Goal: Task Accomplishment & Management: Manage account settings

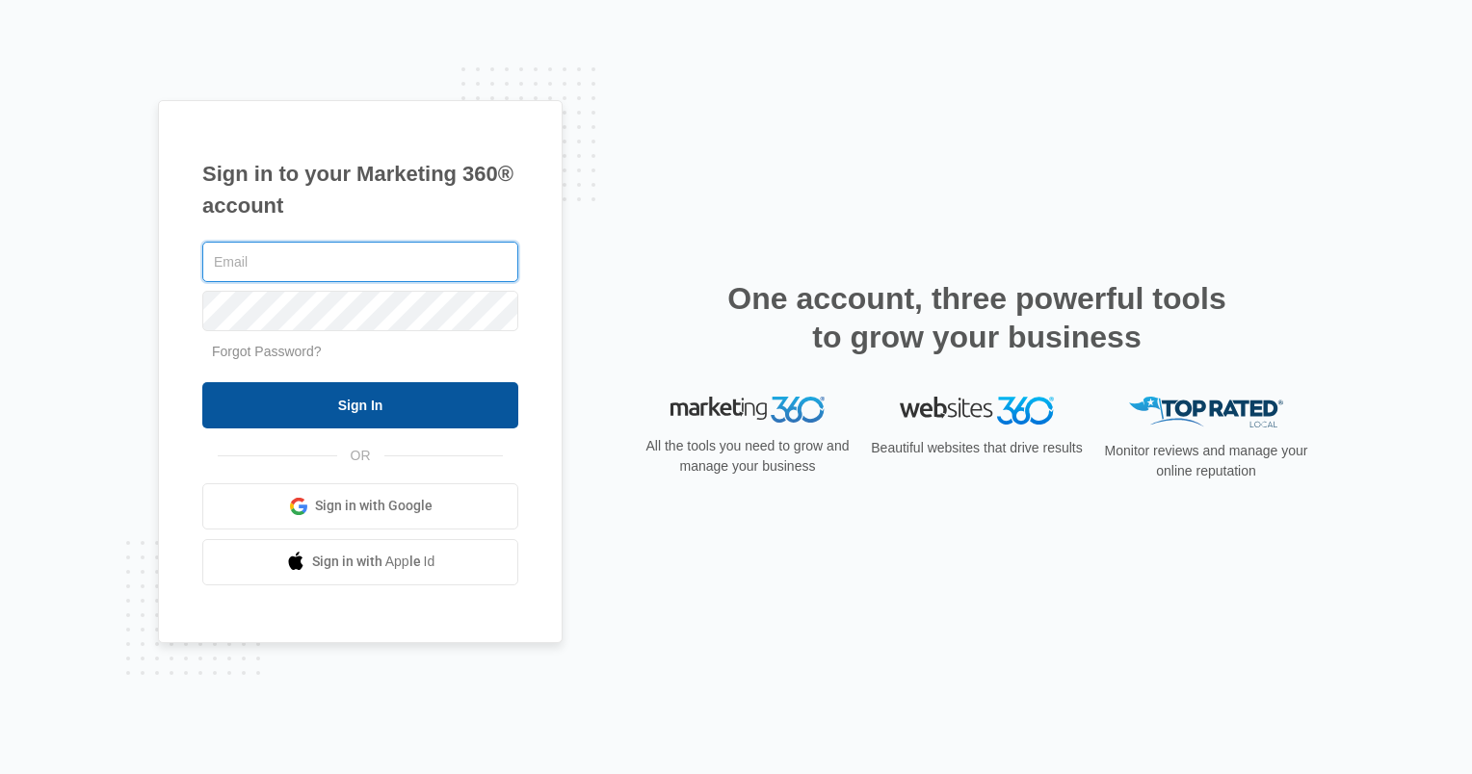
type input "[EMAIL_ADDRESS][DOMAIN_NAME]"
click at [422, 413] on input "Sign In" at bounding box center [360, 405] width 316 height 46
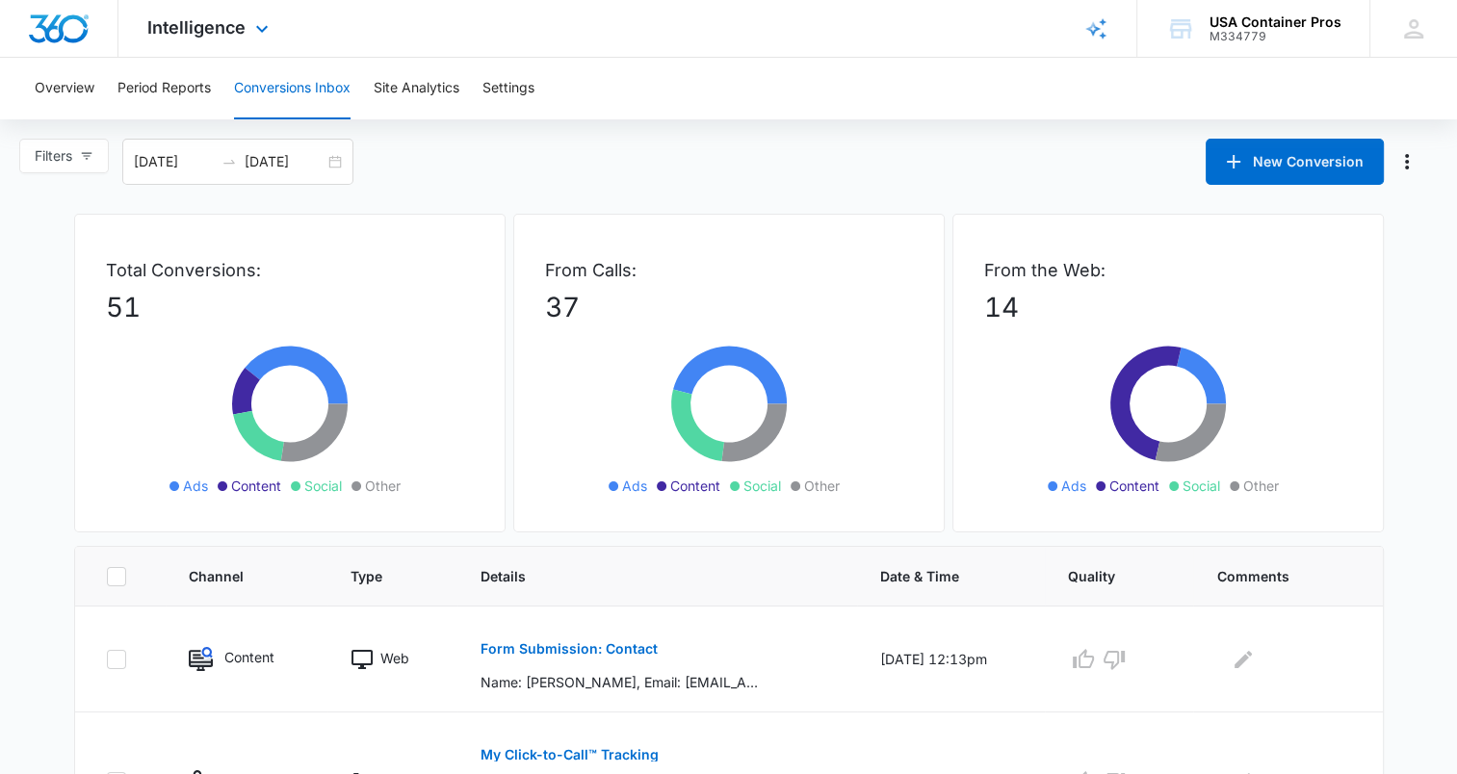
click at [97, 43] on div at bounding box center [59, 28] width 118 height 57
click at [50, 35] on img "Dashboard" at bounding box center [59, 28] width 62 height 29
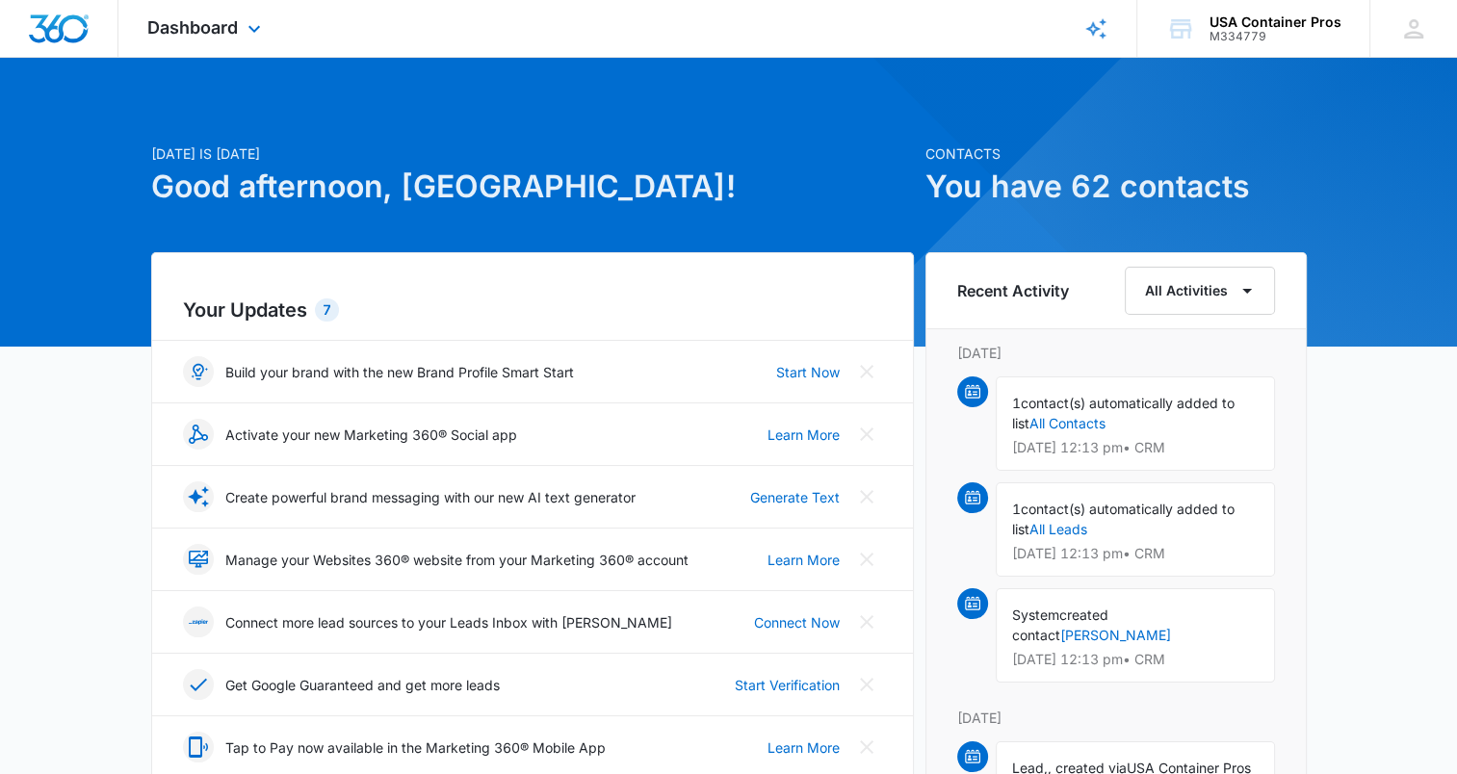
click at [56, 31] on img "Dashboard" at bounding box center [59, 28] width 62 height 29
click at [86, 28] on img "Dashboard" at bounding box center [59, 28] width 62 height 29
click at [193, 35] on span "Dashboard" at bounding box center [192, 27] width 91 height 20
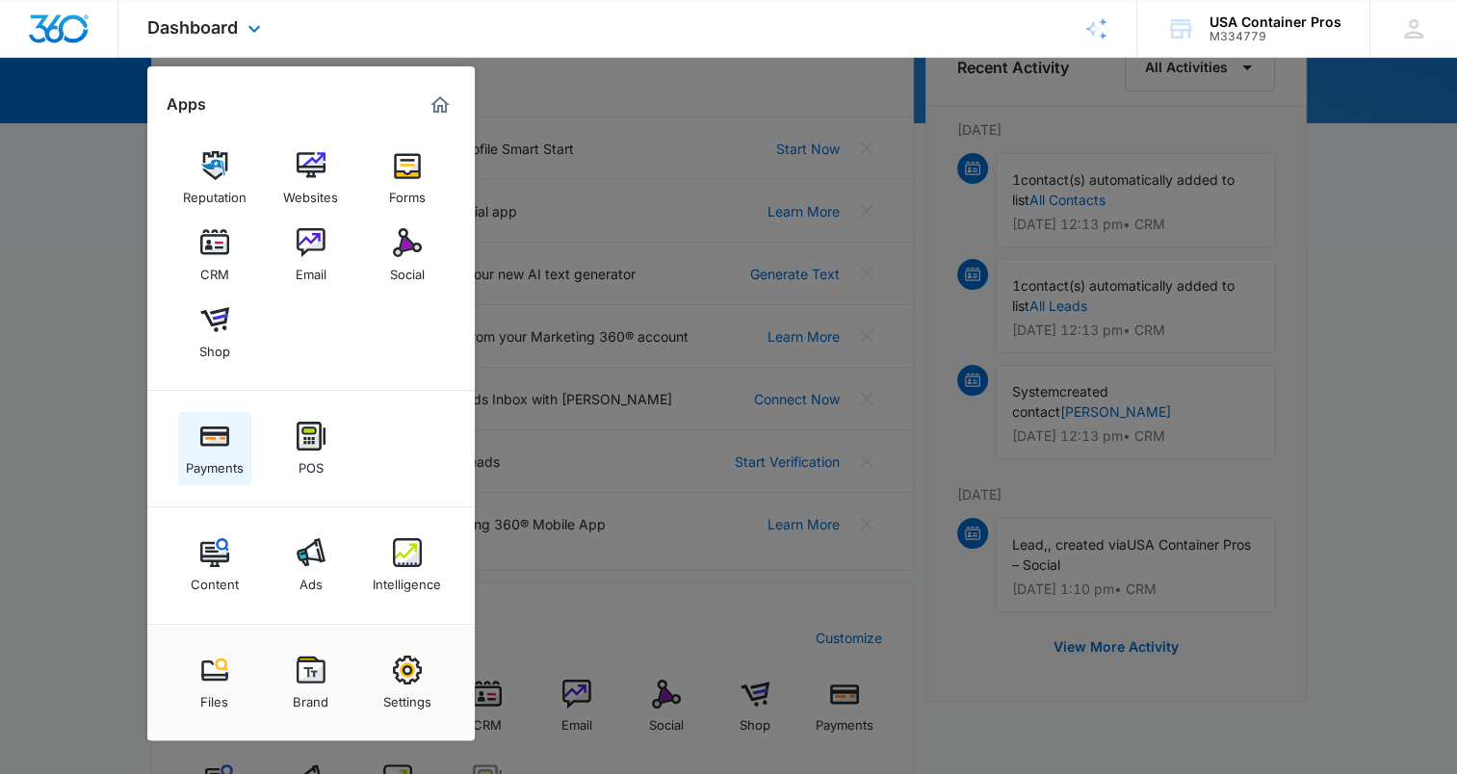
scroll to position [289, 0]
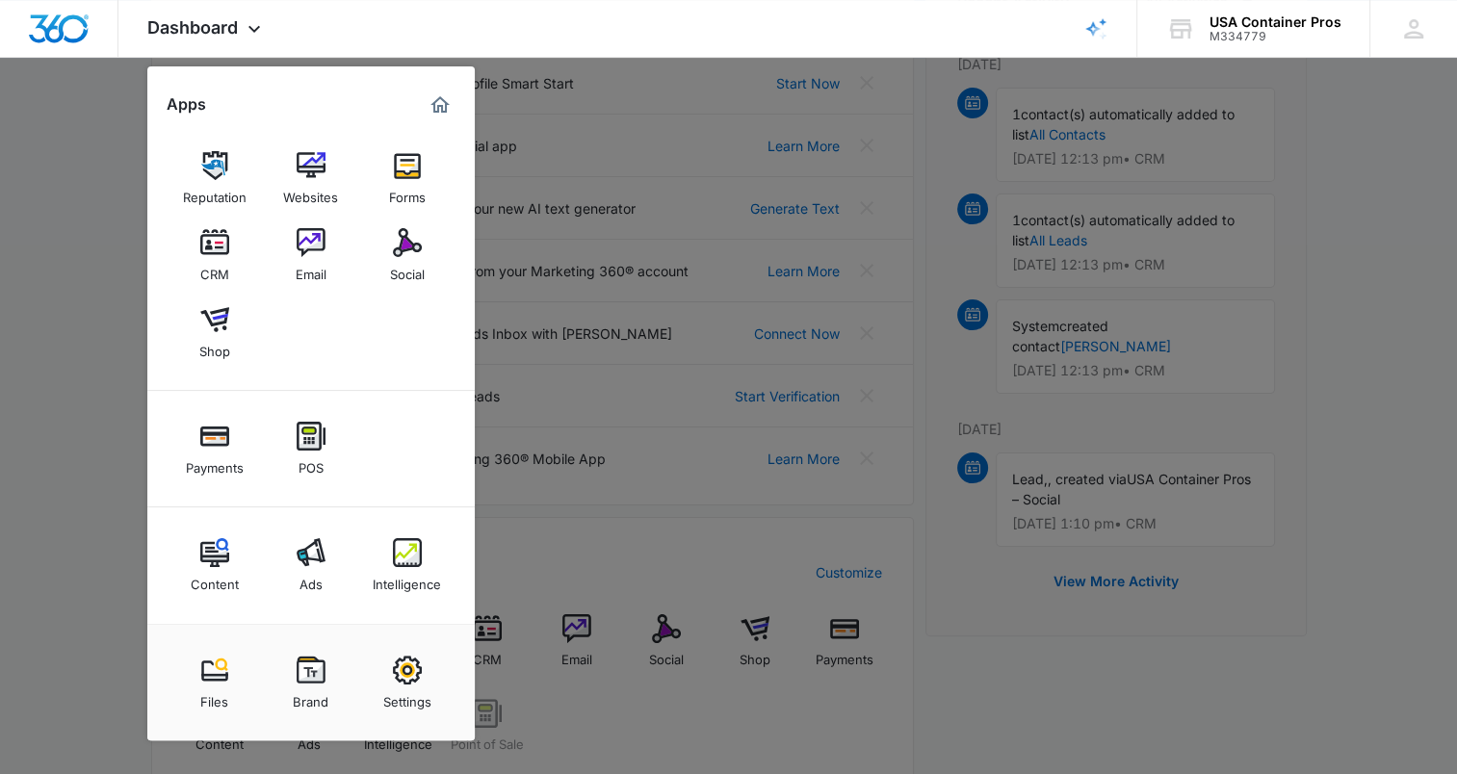
click at [73, 222] on div at bounding box center [728, 387] width 1457 height 774
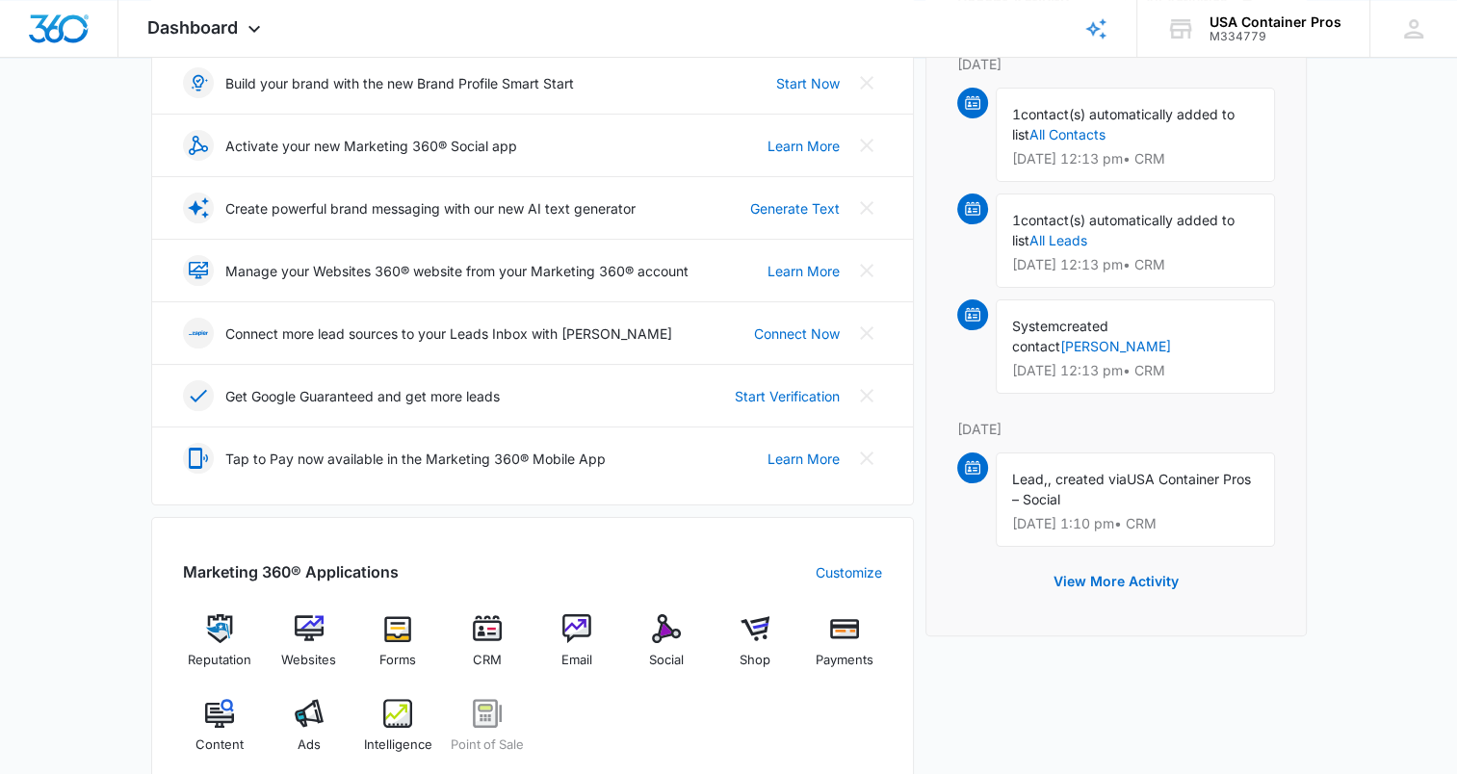
scroll to position [0, 0]
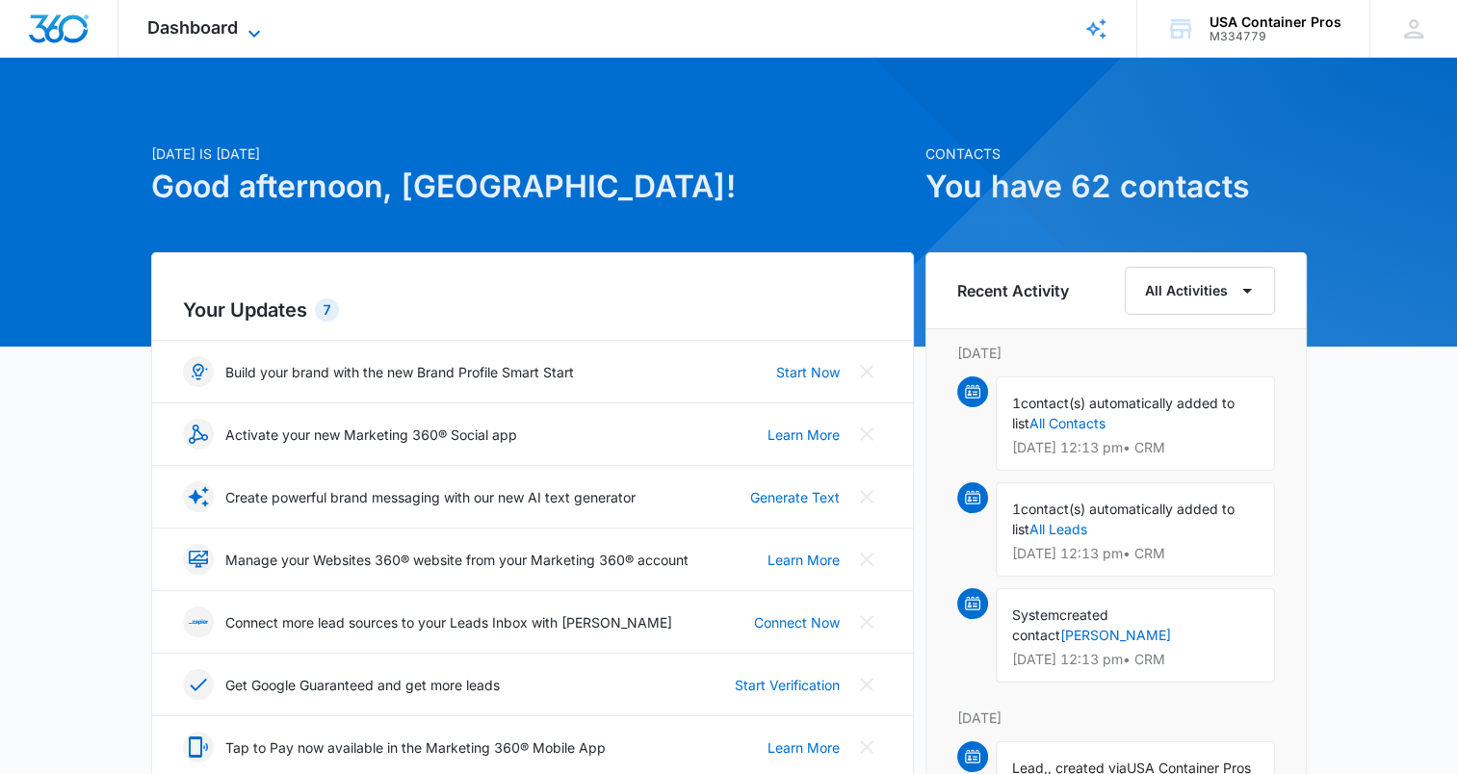
click at [181, 25] on span "Dashboard" at bounding box center [192, 27] width 91 height 20
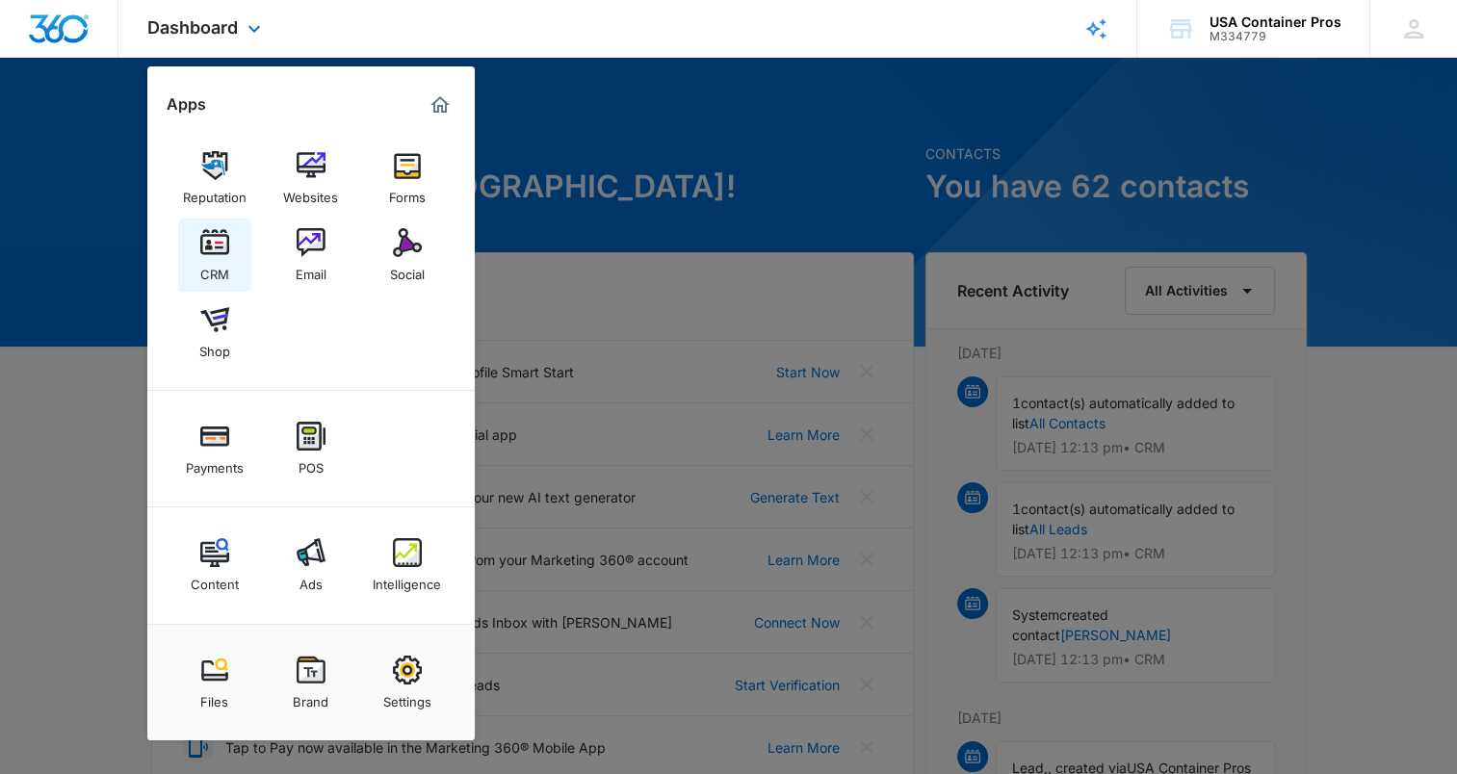
click at [223, 251] on img at bounding box center [214, 242] width 29 height 29
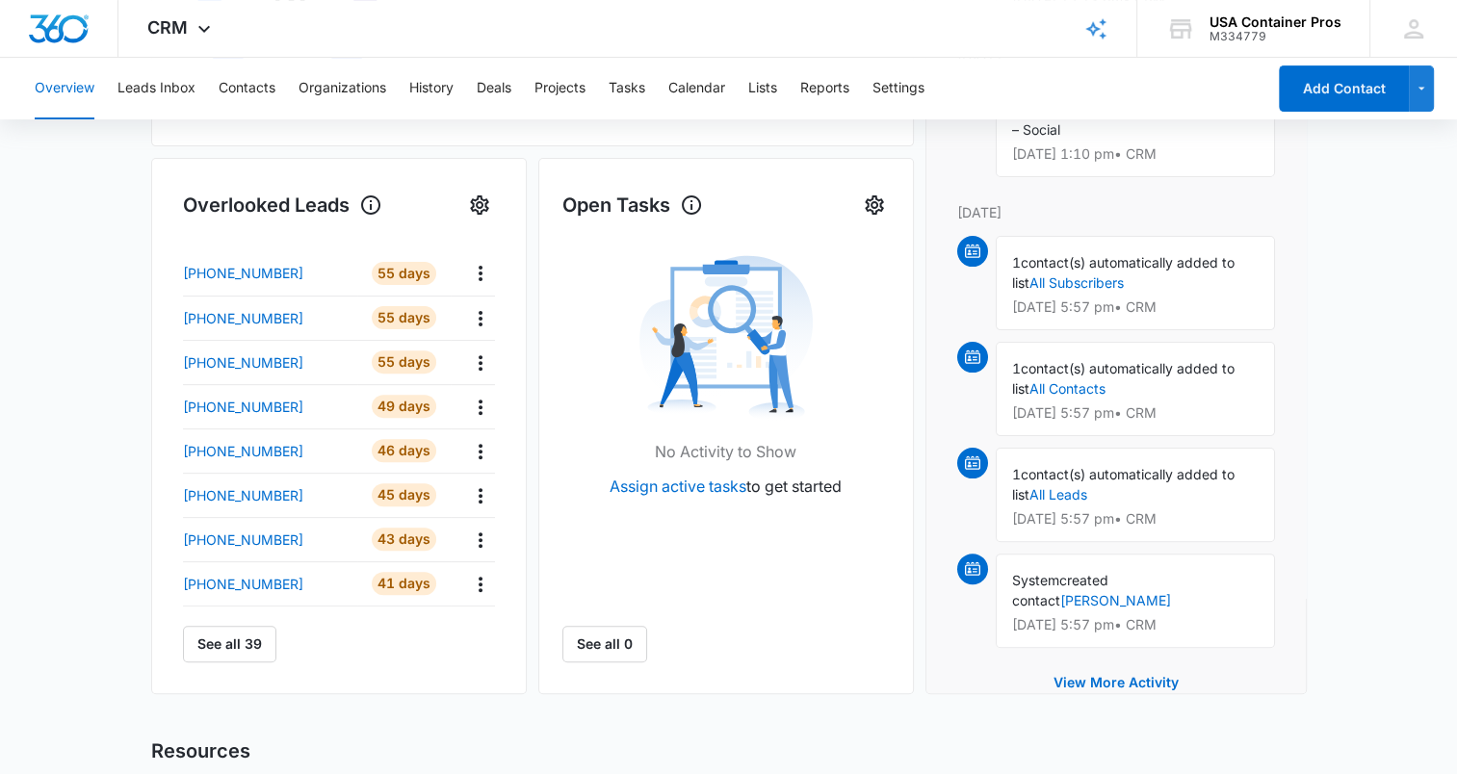
scroll to position [582, 0]
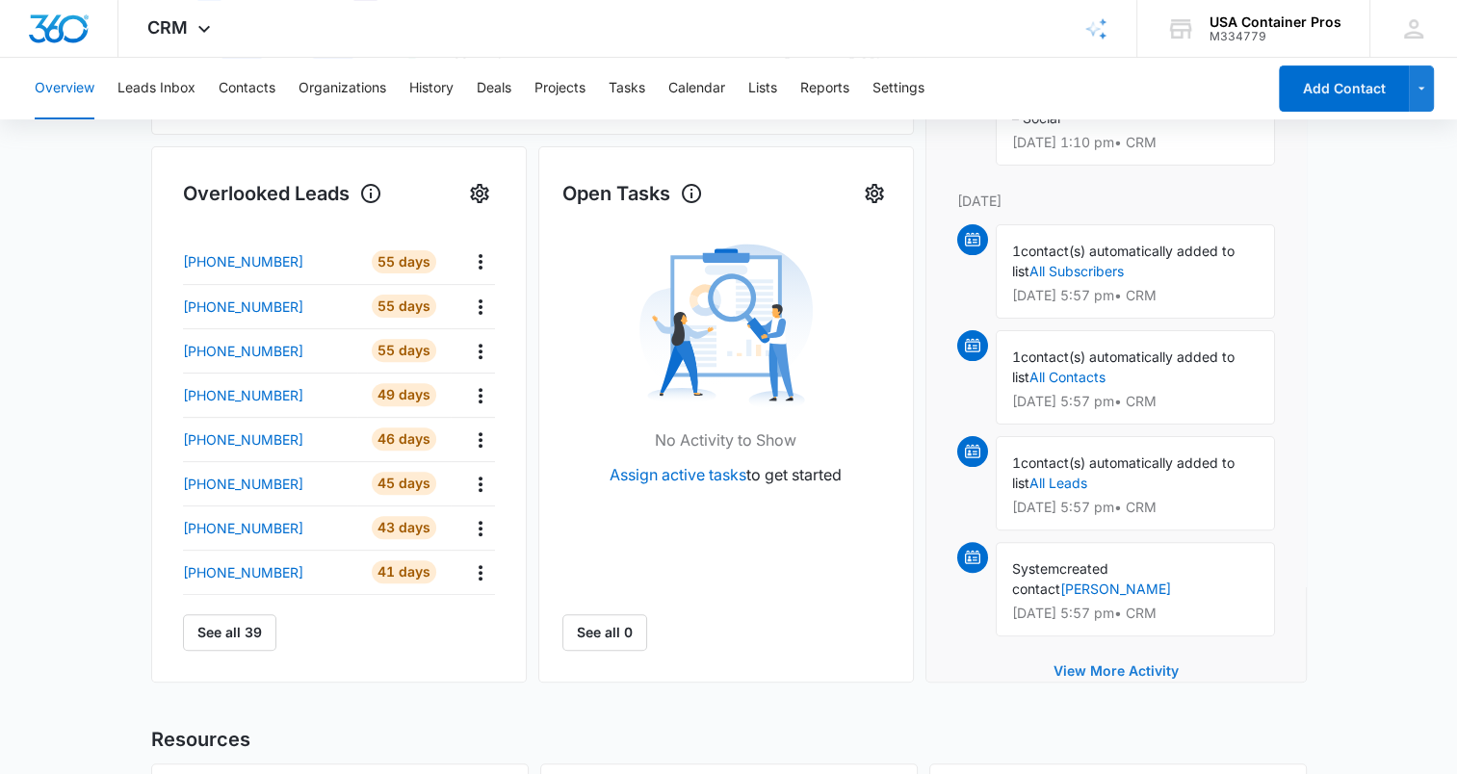
click at [1117, 648] on button "View More Activity" at bounding box center [1117, 671] width 164 height 46
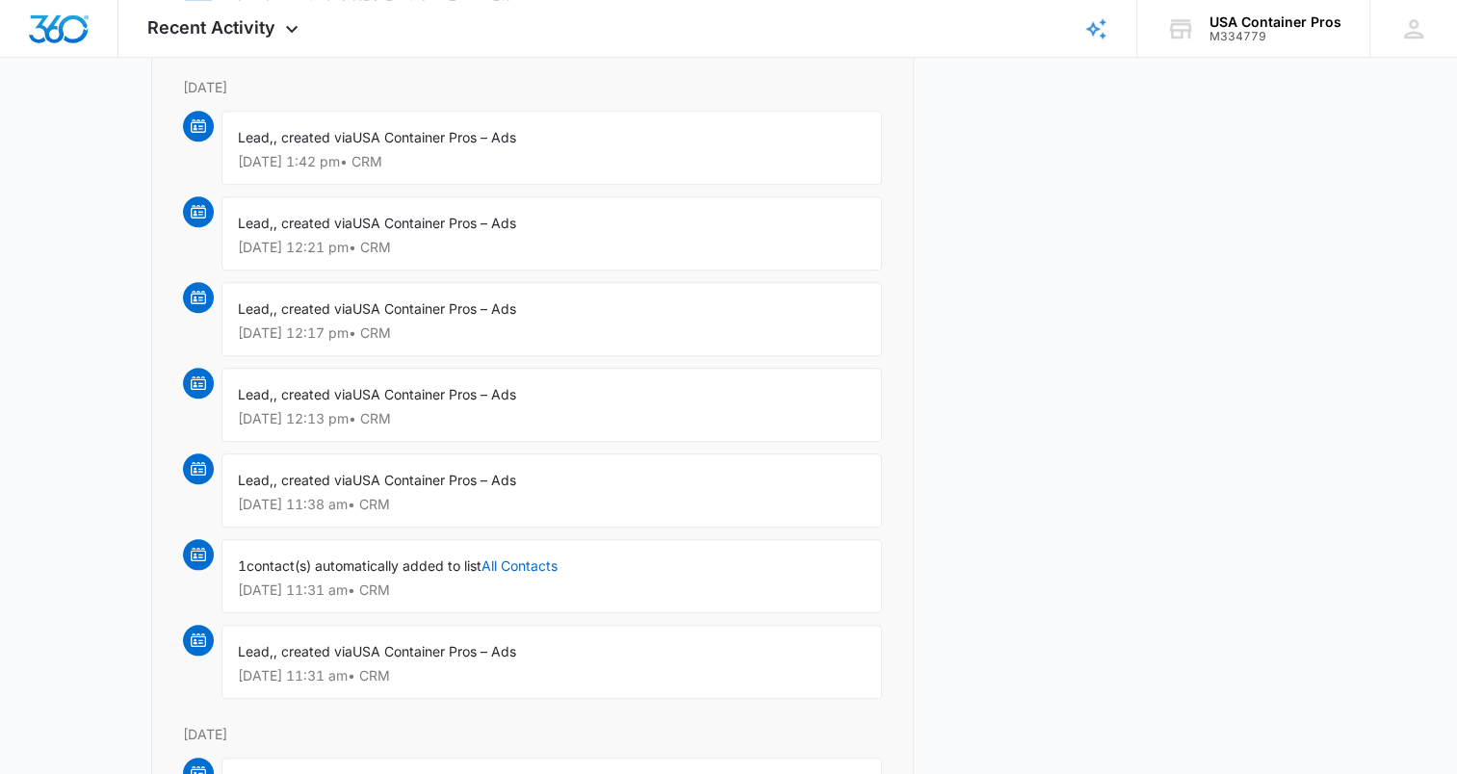
scroll to position [1859, 0]
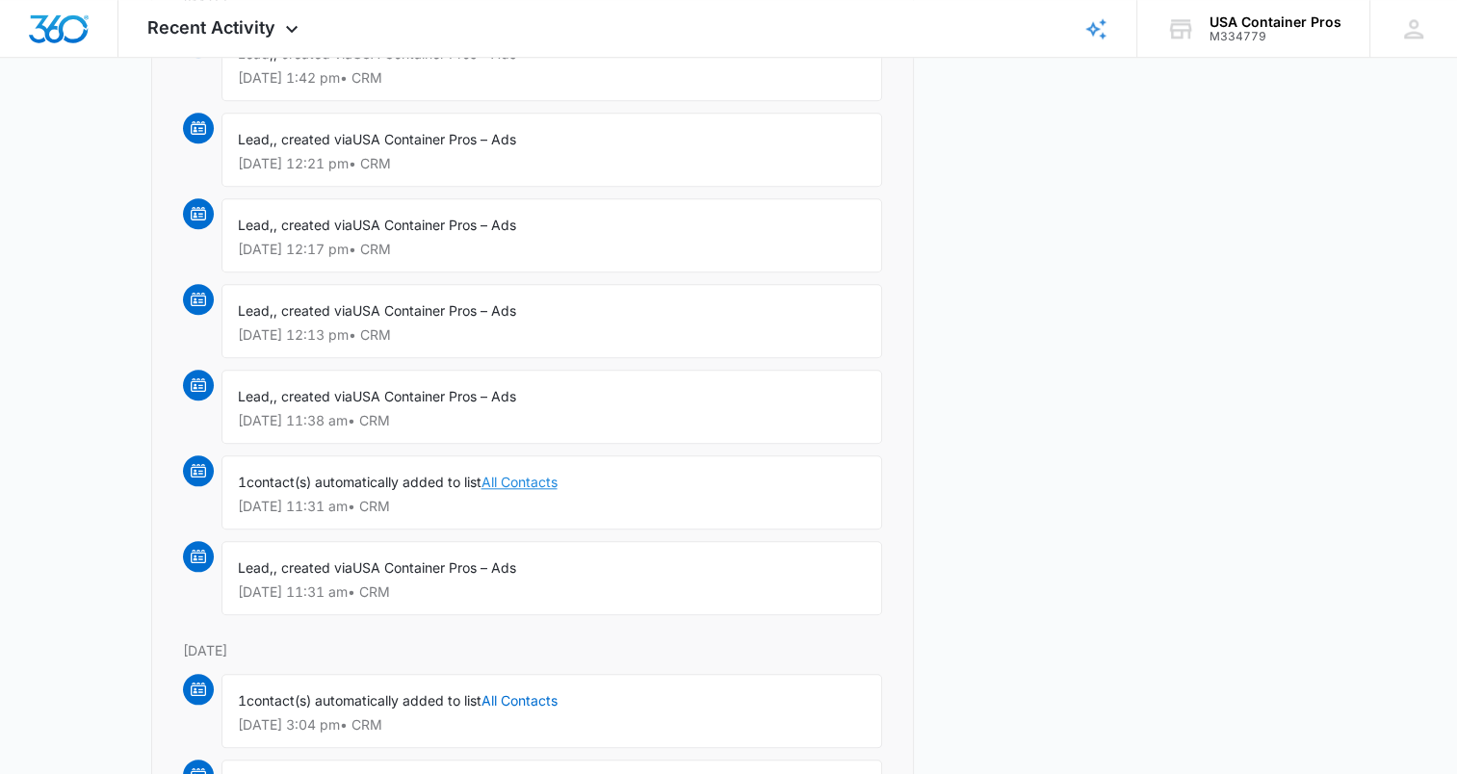
click at [512, 474] on link "All Contacts" at bounding box center [520, 482] width 76 height 16
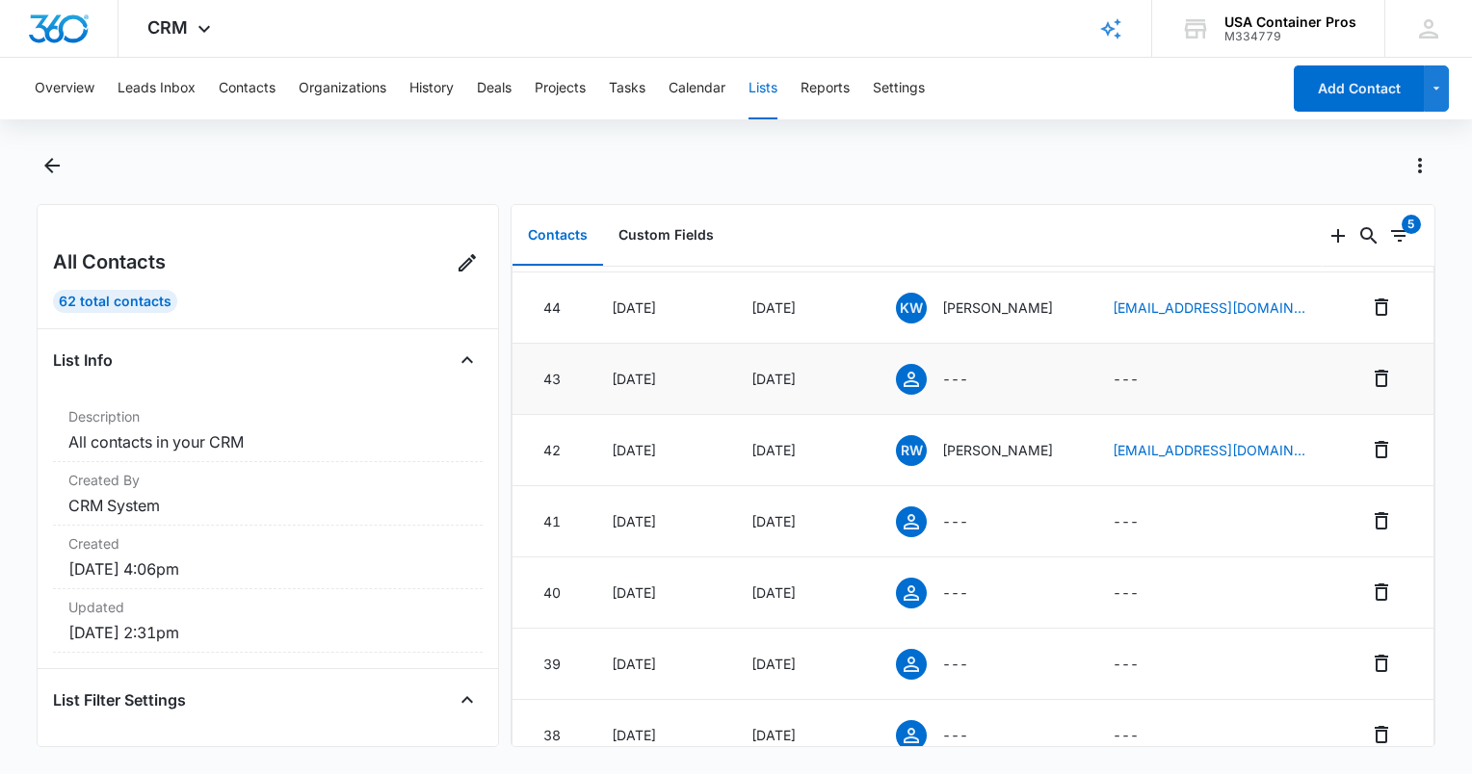
scroll to position [1349, 0]
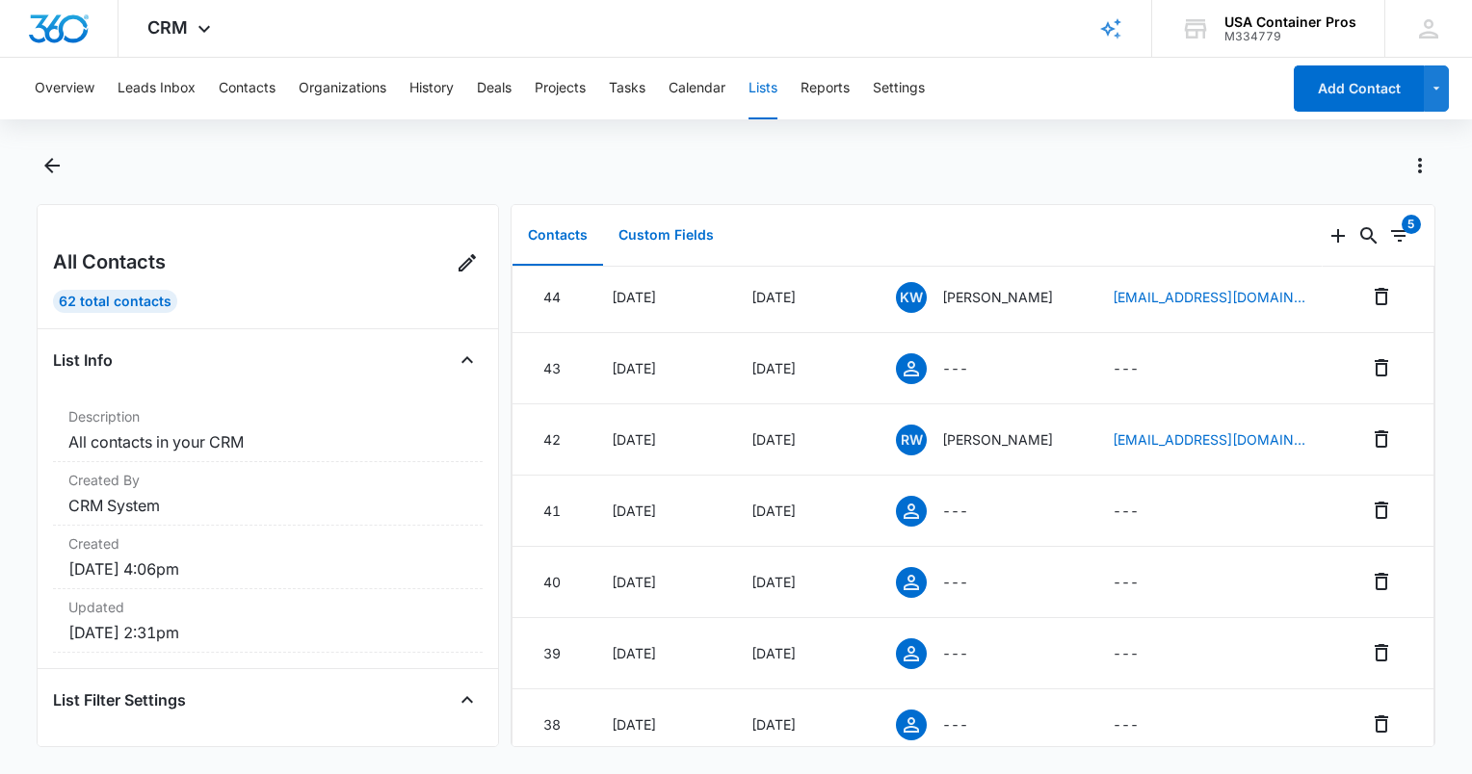
click at [709, 243] on button "Custom Fields" at bounding box center [666, 236] width 126 height 60
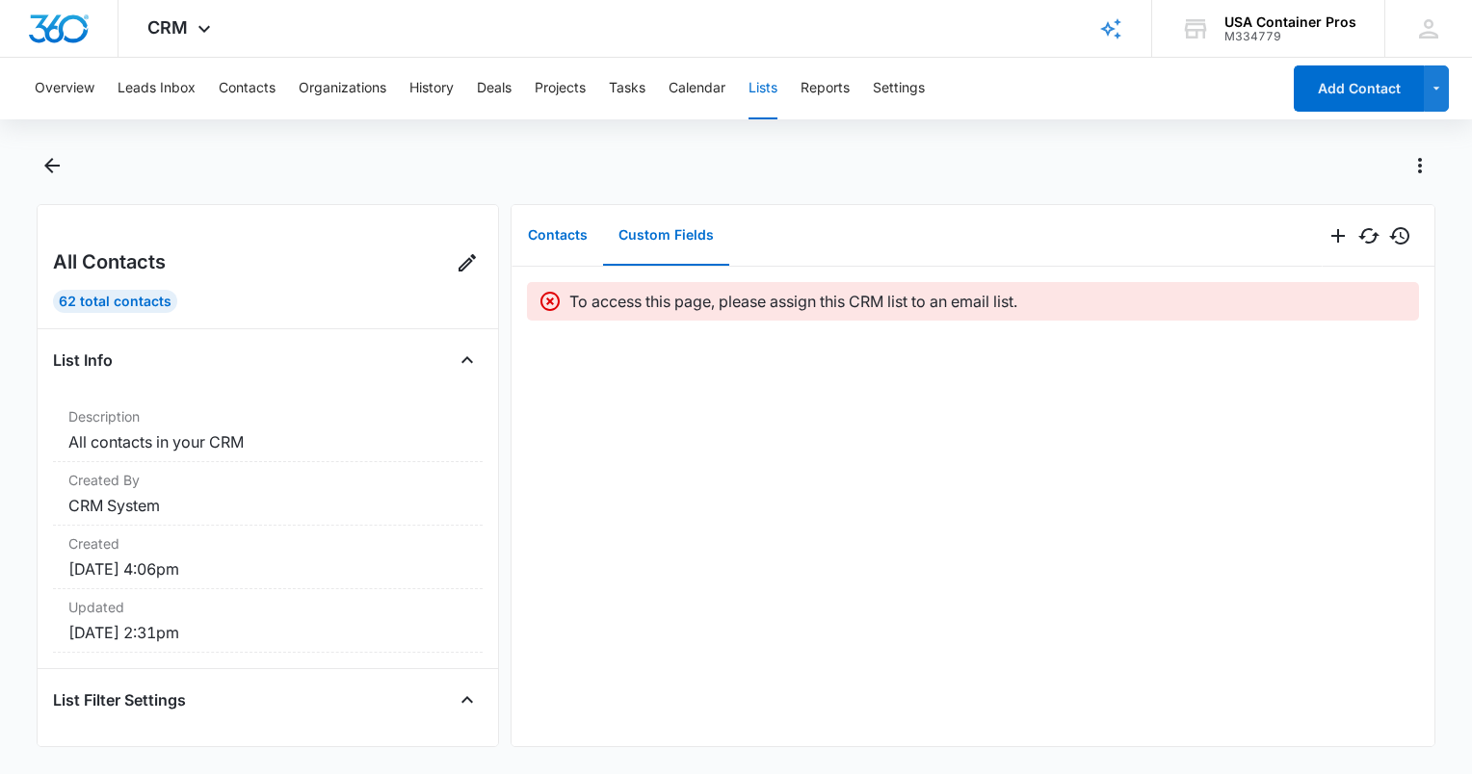
click at [527, 231] on button "Contacts" at bounding box center [557, 236] width 91 height 60
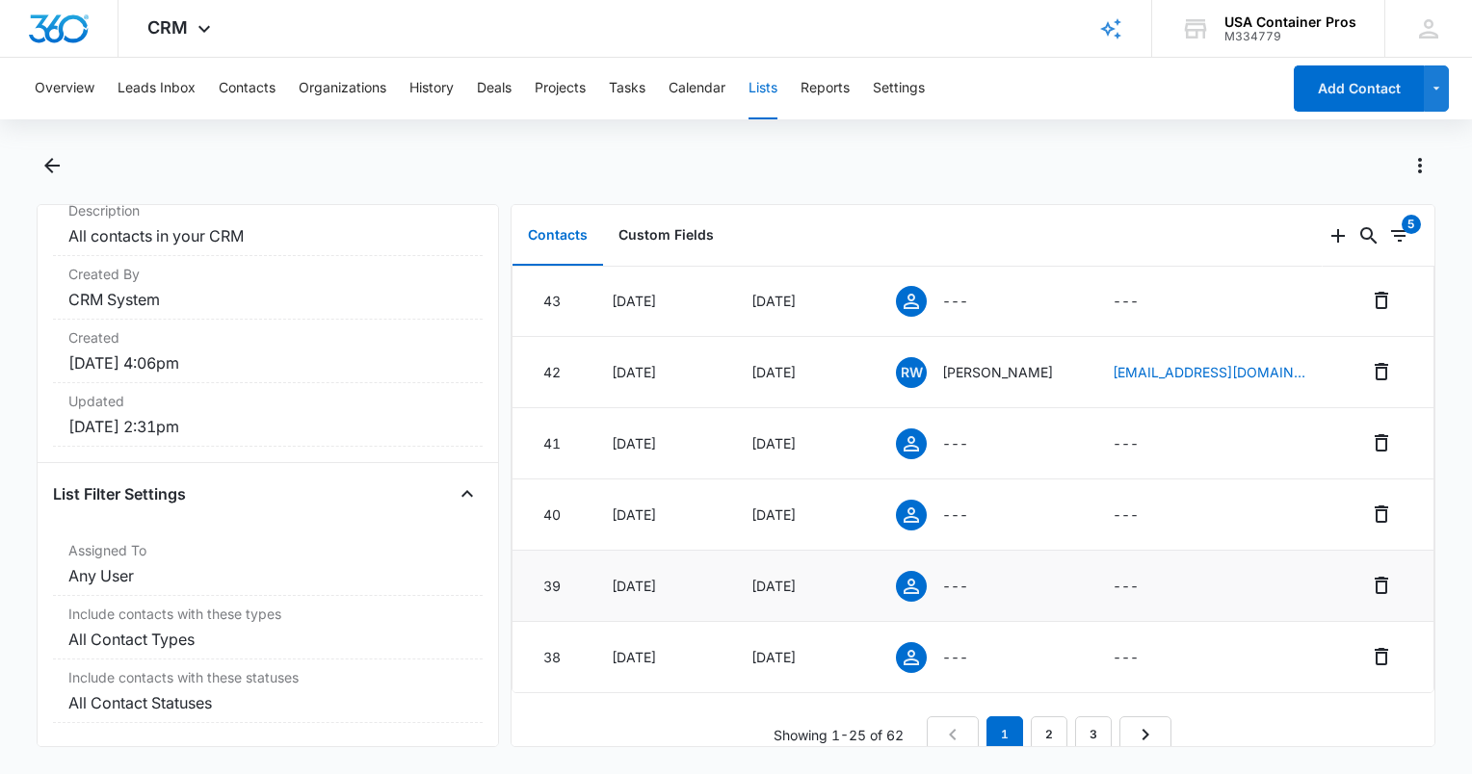
scroll to position [1466, 0]
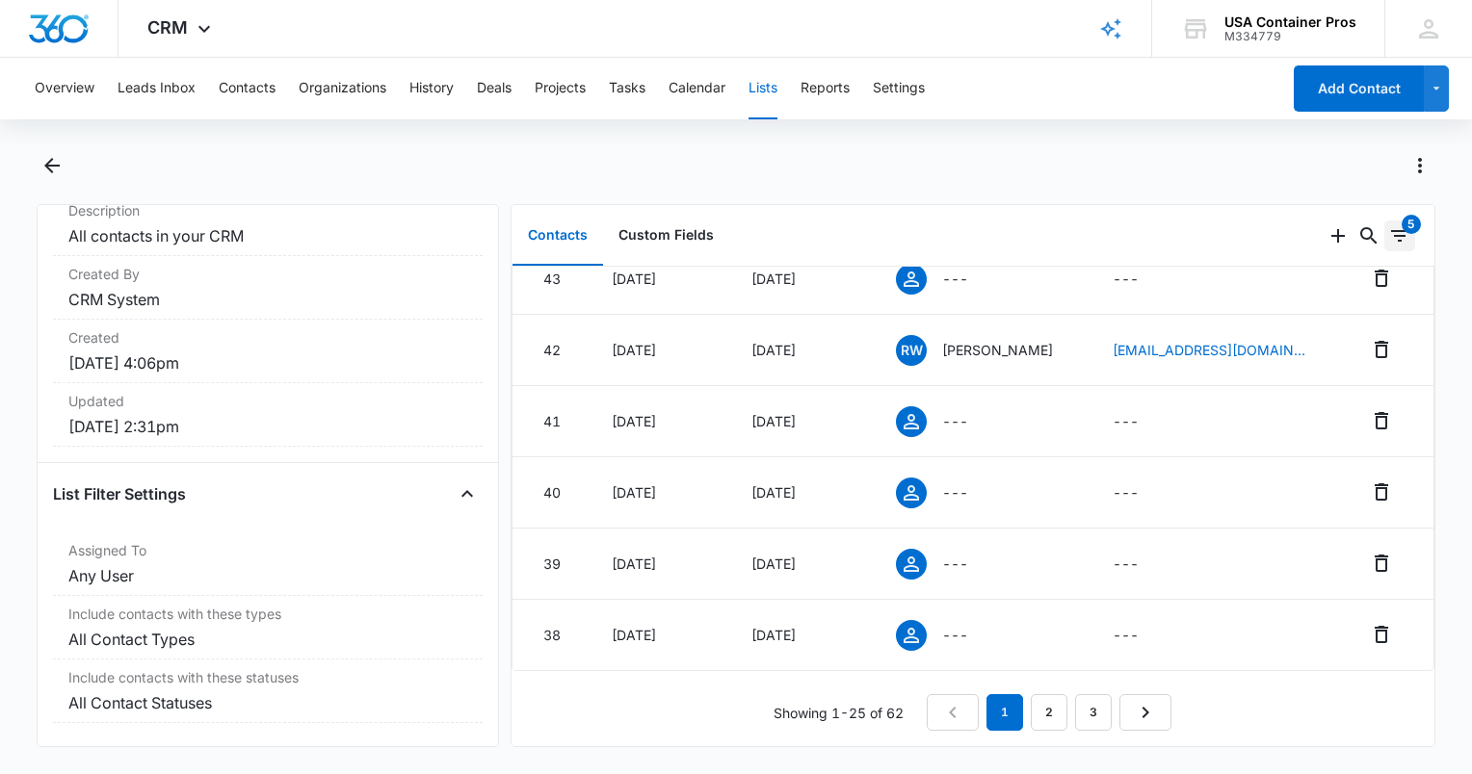
click at [1388, 231] on icon "Filters" at bounding box center [1399, 235] width 23 height 23
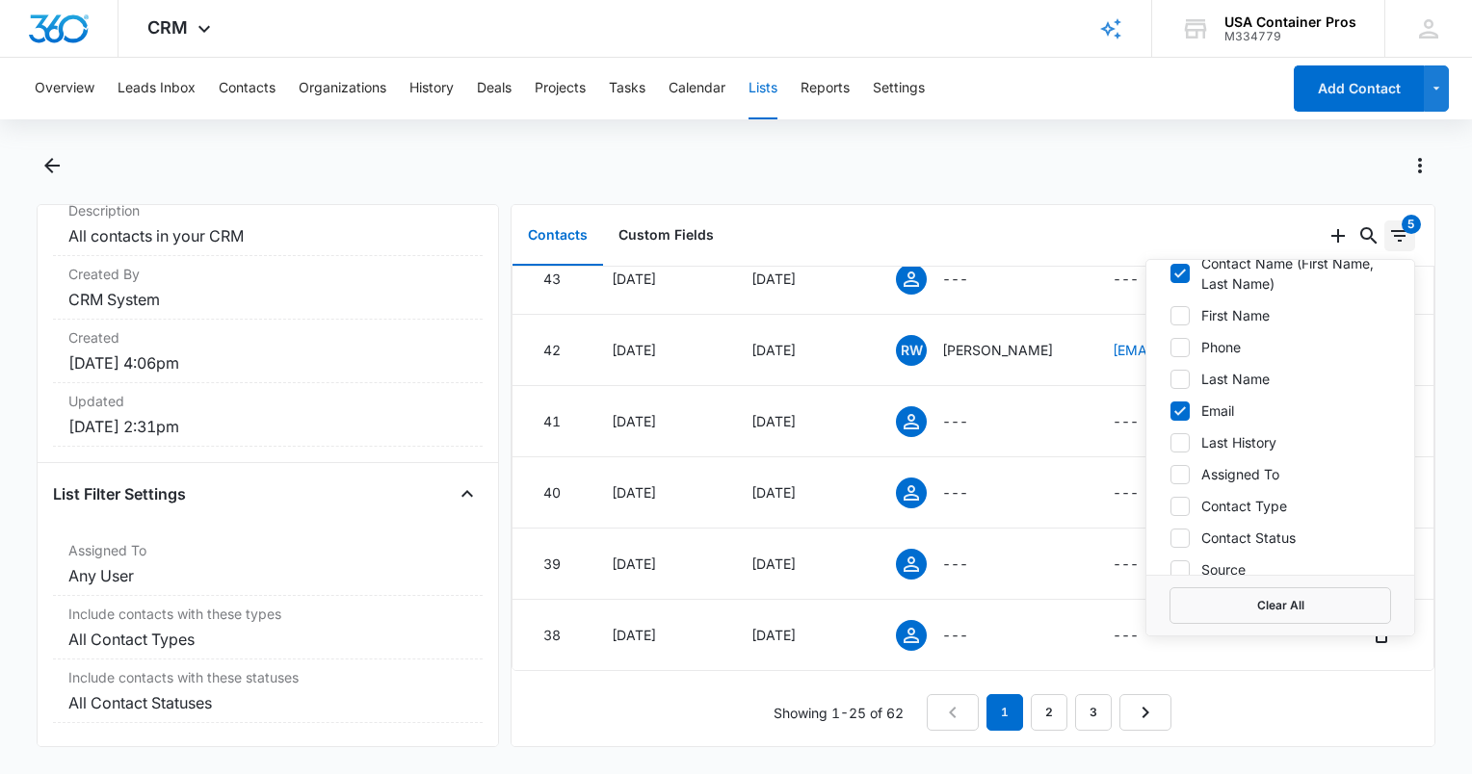
scroll to position [193, 0]
click at [1179, 346] on label "Phone" at bounding box center [1280, 343] width 222 height 20
click at [1170, 344] on input "Phone" at bounding box center [1169, 343] width 1 height 1
checkbox input "true"
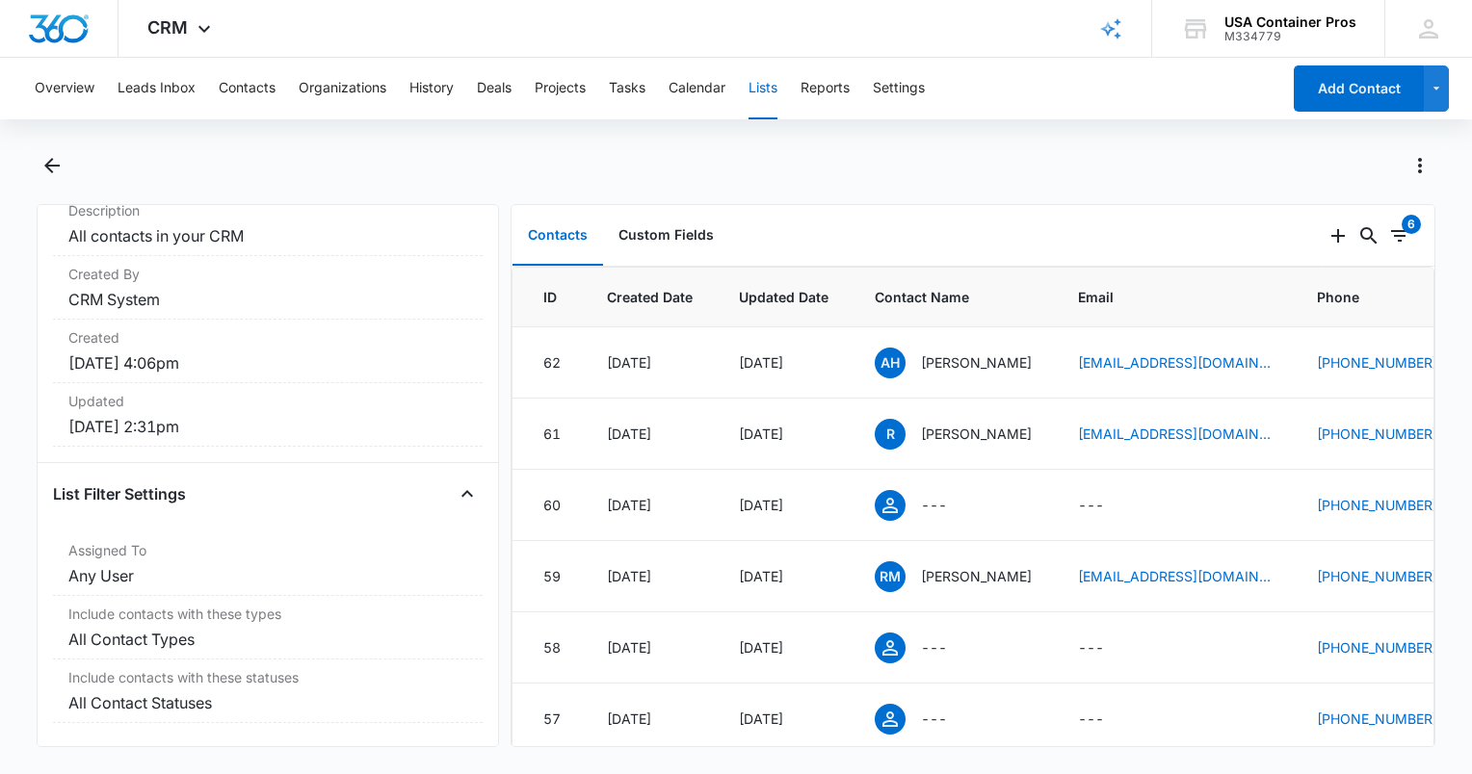
click at [1166, 203] on div at bounding box center [736, 177] width 1399 height 54
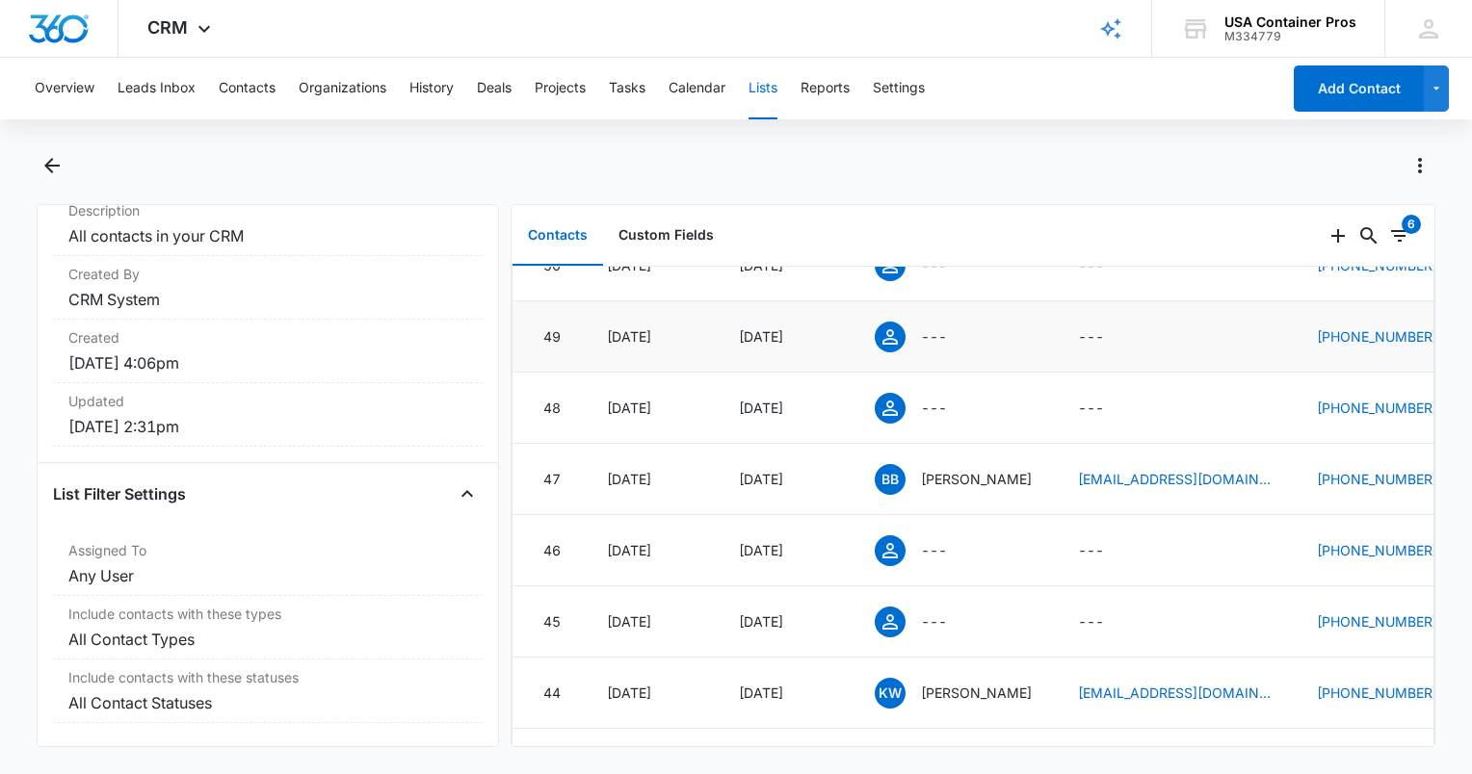
scroll to position [963, 0]
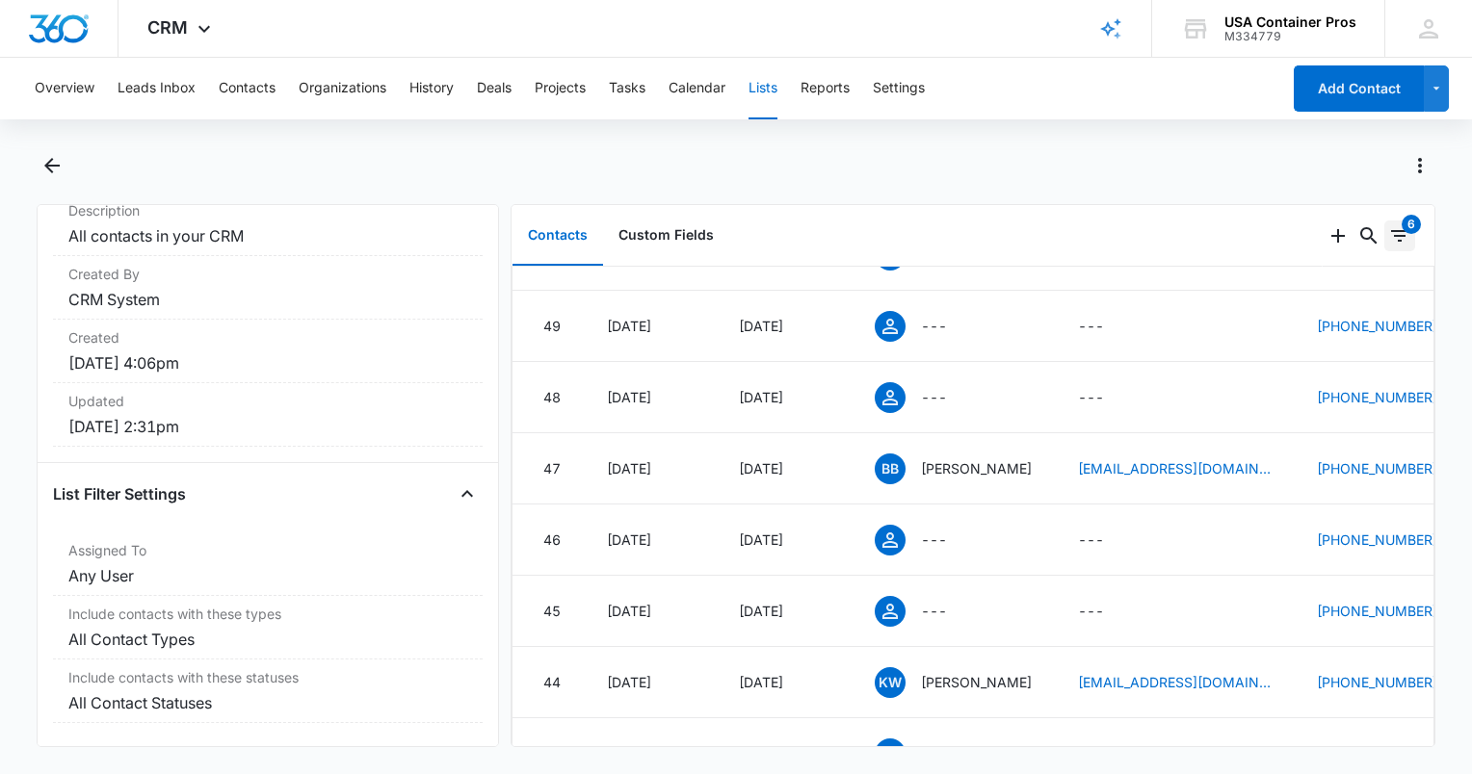
click at [1388, 234] on icon "Filters" at bounding box center [1399, 235] width 23 height 23
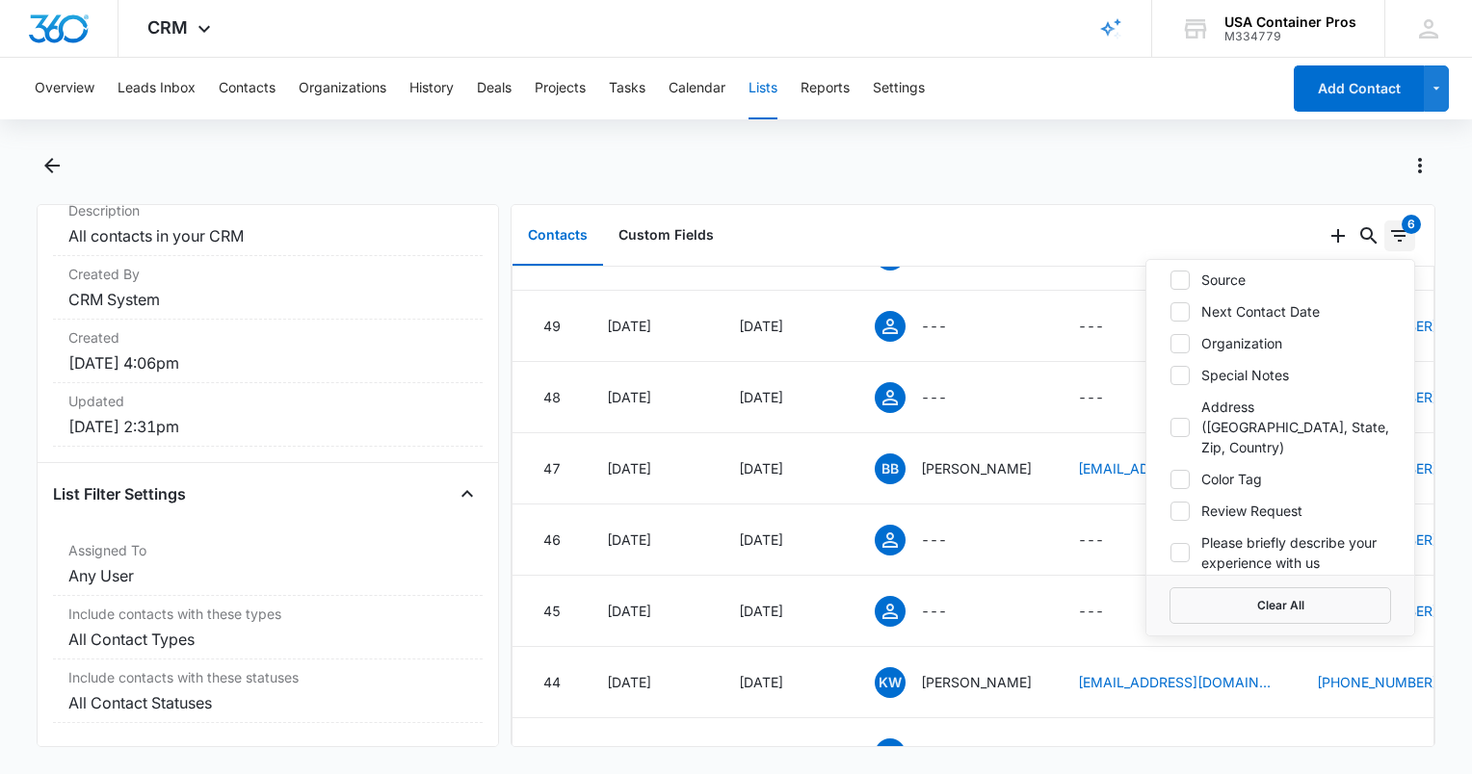
scroll to position [482, 0]
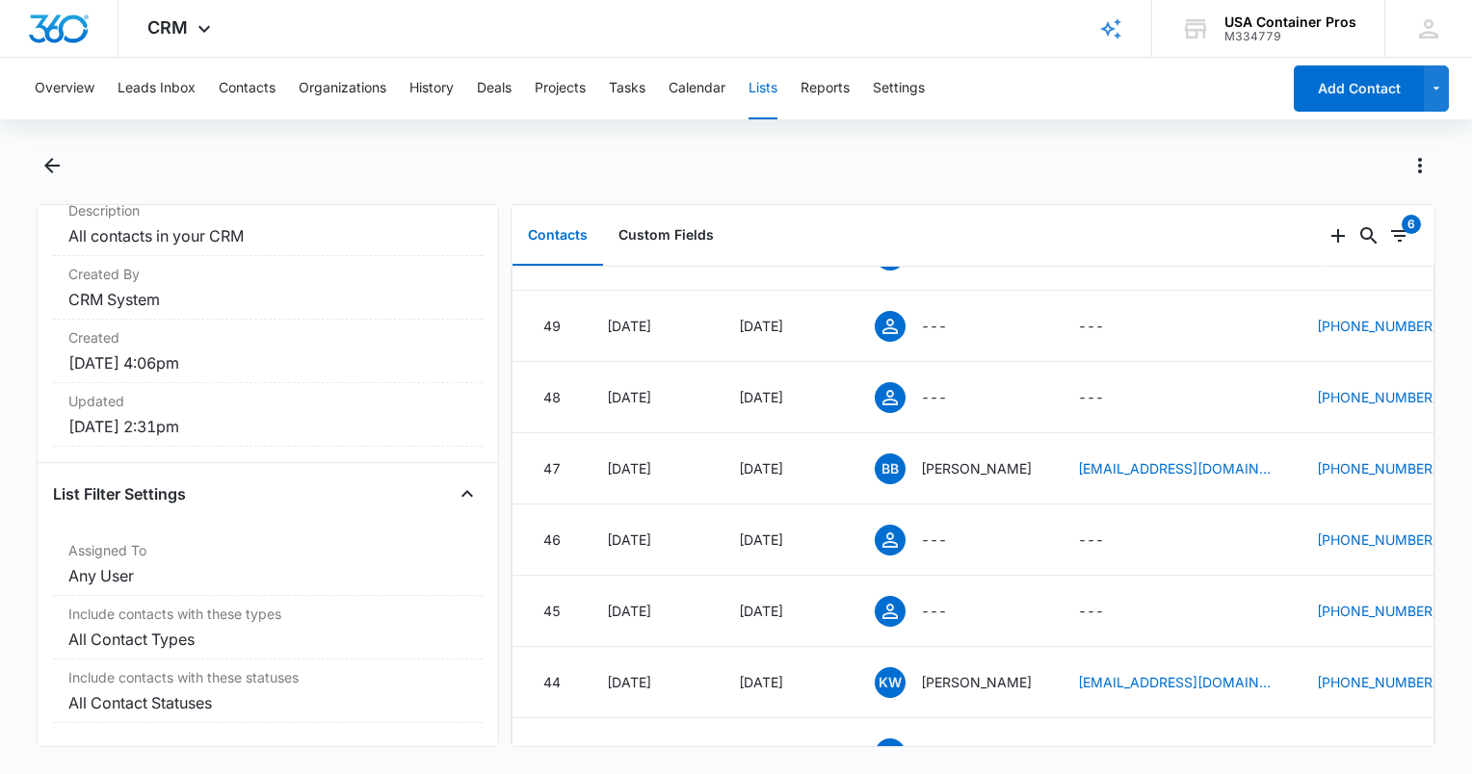
click at [1025, 223] on div "Contacts Custom Fields" at bounding box center [917, 236] width 811 height 62
click at [1417, 162] on icon "Actions" at bounding box center [1419, 165] width 23 height 23
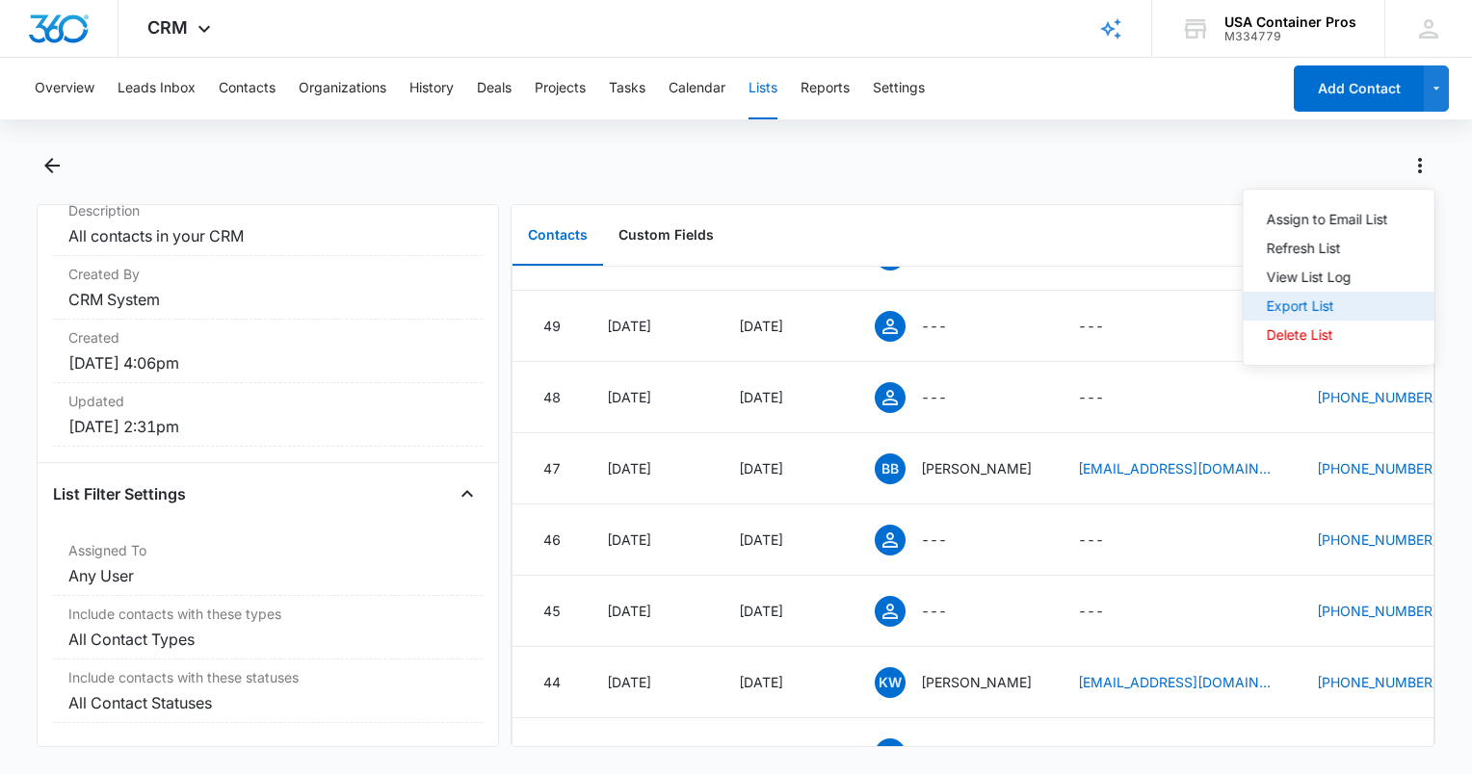
click at [1325, 312] on div "Export List" at bounding box center [1327, 306] width 121 height 13
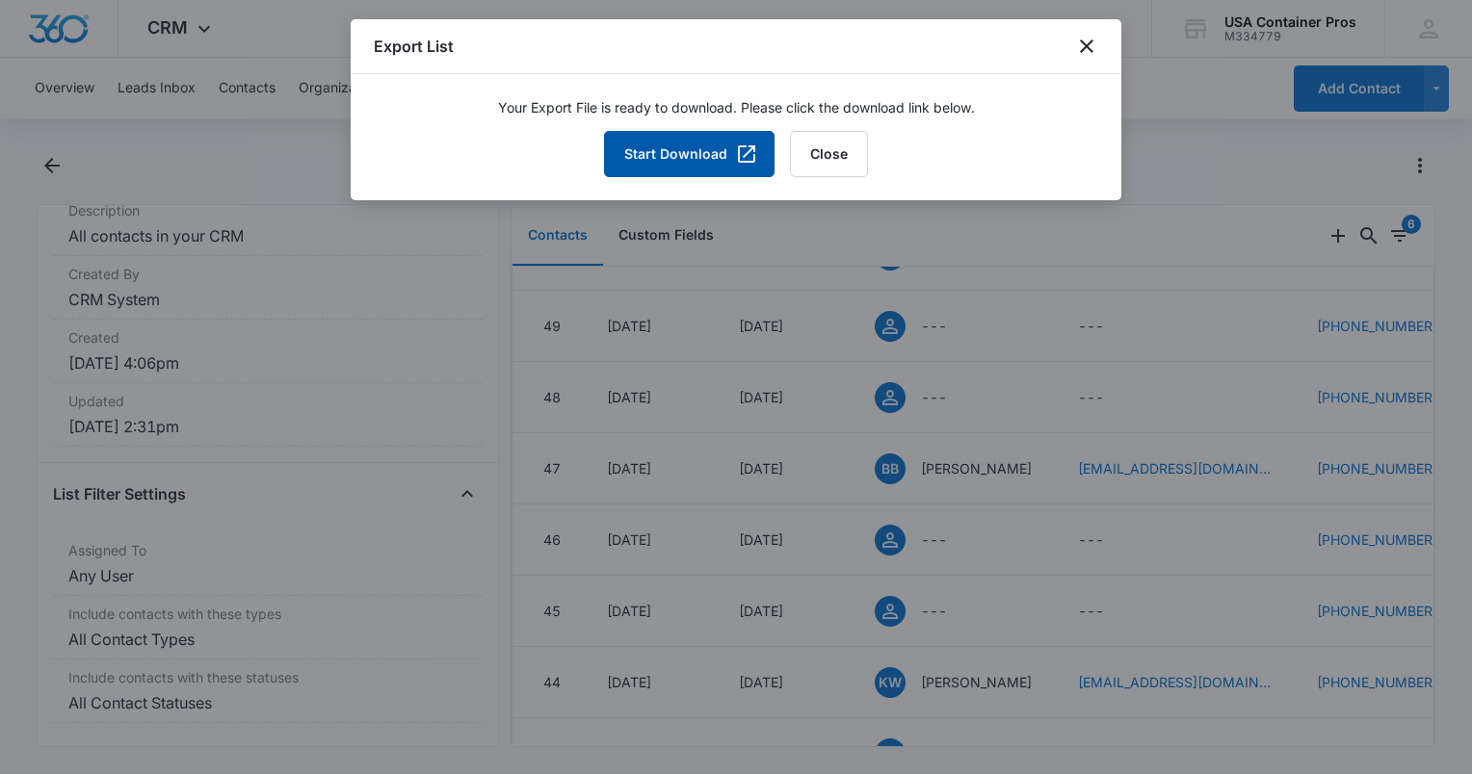
click at [647, 165] on button "Start Download" at bounding box center [689, 154] width 171 height 46
